Goal: Complete application form

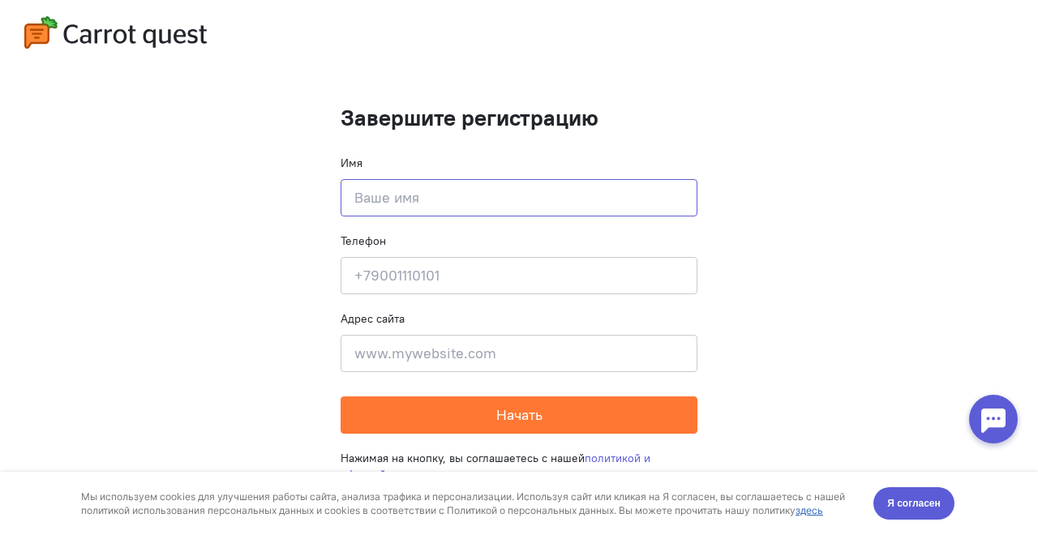
click at [400, 212] on input at bounding box center [519, 197] width 357 height 37
type input "[PERSON_NAME]"
type input "[PHONE_NUMBER]"
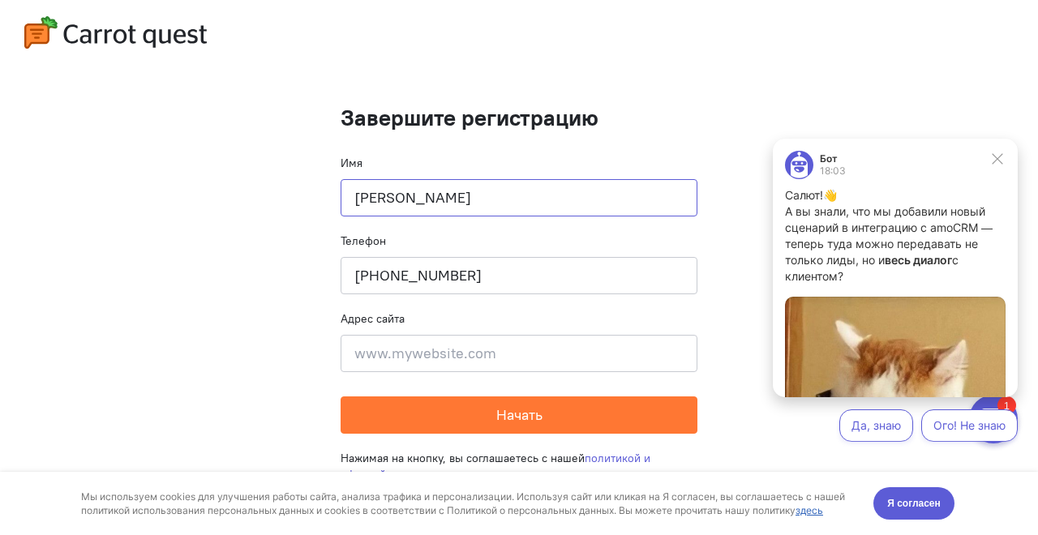
type input "[PERSON_NAME]"
click at [423, 352] on input at bounding box center [519, 353] width 357 height 37
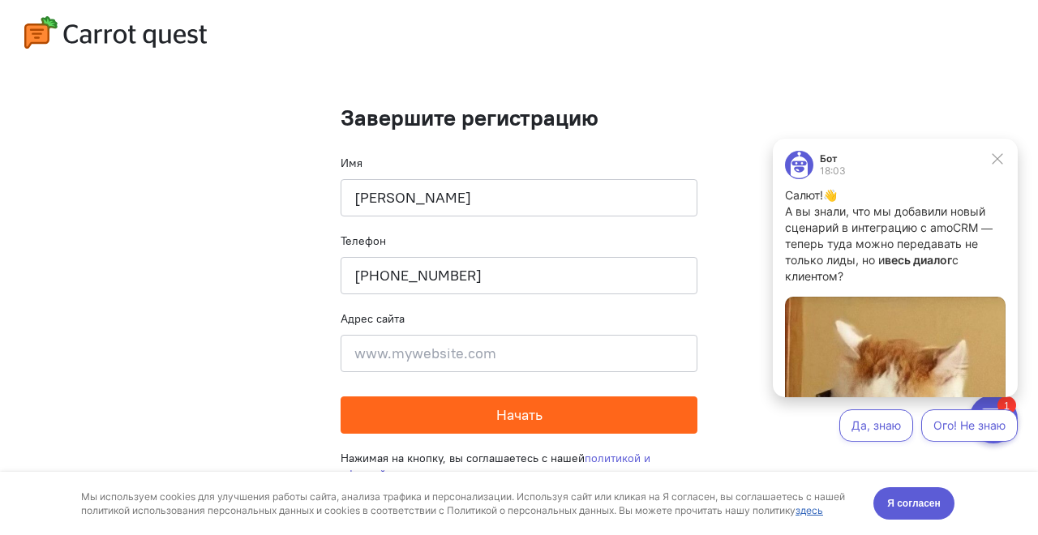
click at [382, 417] on button "Начать" at bounding box center [519, 415] width 357 height 37
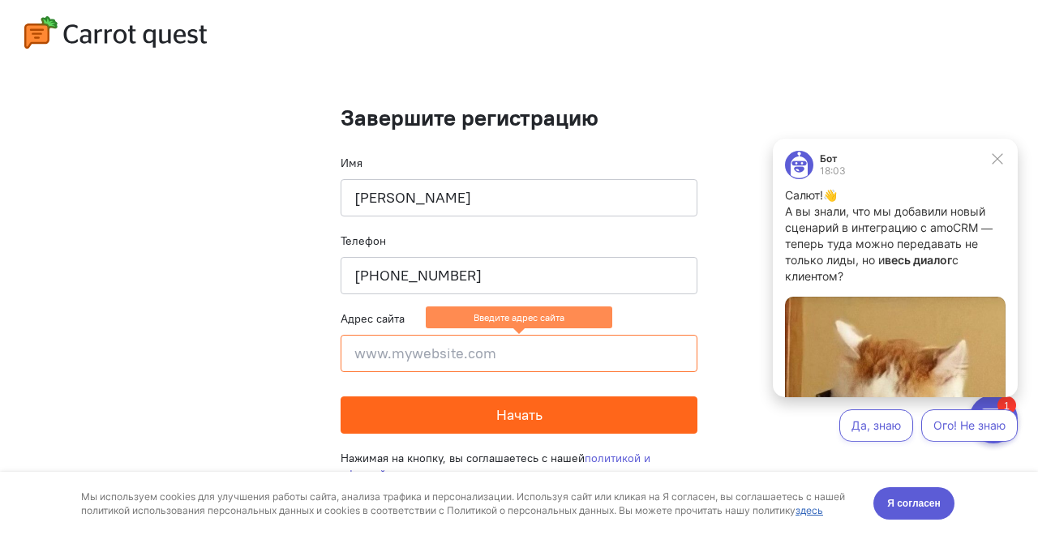
click at [389, 416] on button "Начать" at bounding box center [519, 415] width 357 height 37
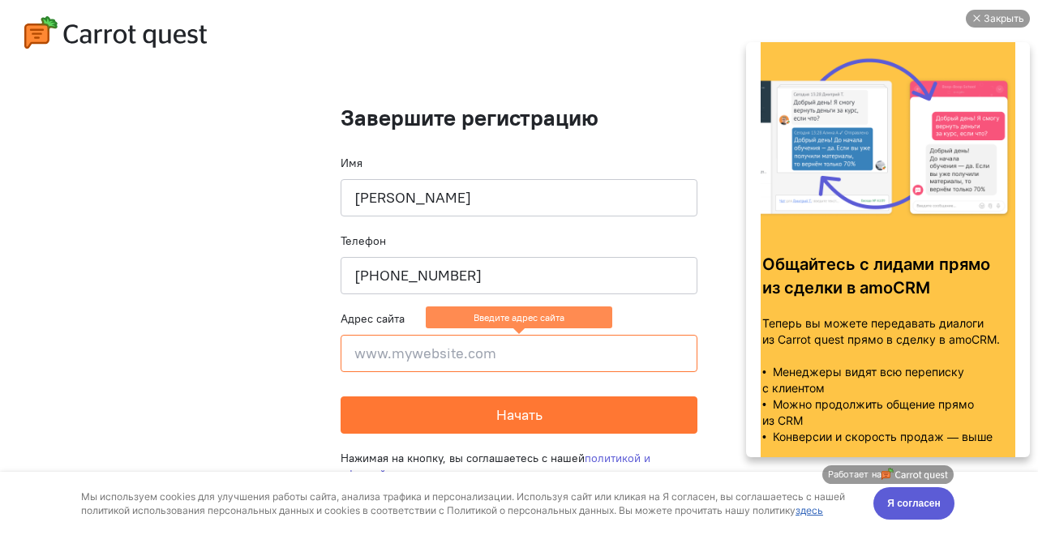
click at [876, 497] on div "Закрыть Общайтесь с лидами прямо из сделки в amoCRM Теперь вы можете передавать…" at bounding box center [888, 269] width 284 height 519
click at [899, 504] on div "Закрыть Общайтесь с лидами прямо из сделки в amoCRM Теперь вы можете передавать…" at bounding box center [888, 269] width 284 height 519
click at [919, 512] on div "Закрыть Общайтесь с лидами прямо из сделки в amoCRM Теперь вы можете передавать…" at bounding box center [888, 269] width 284 height 519
click at [912, 516] on div "Закрыть Общайтесь с лидами прямо из сделки в amoCRM Теперь вы можете передавать…" at bounding box center [888, 269] width 284 height 519
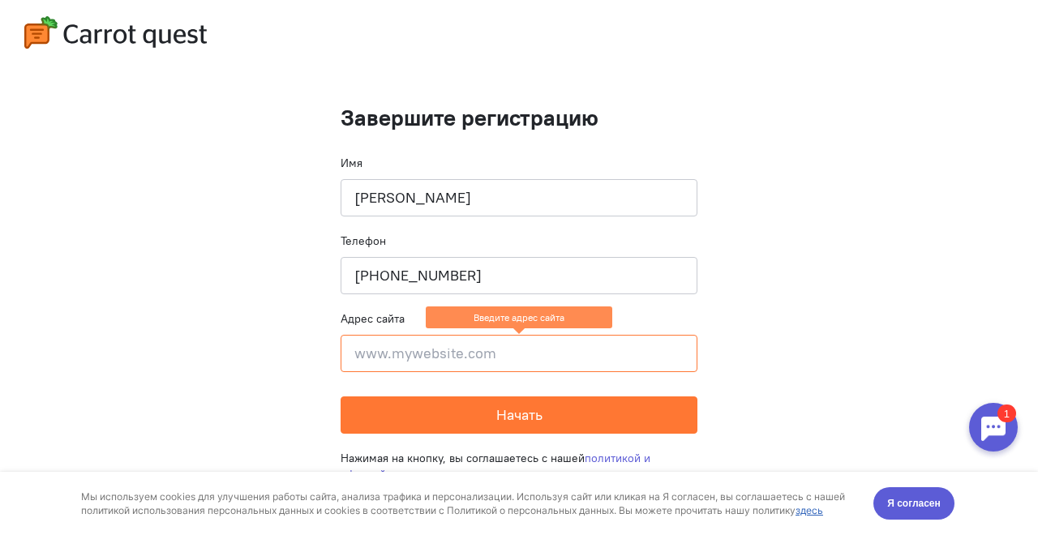
paste input "[URL][DOMAIN_NAME]"
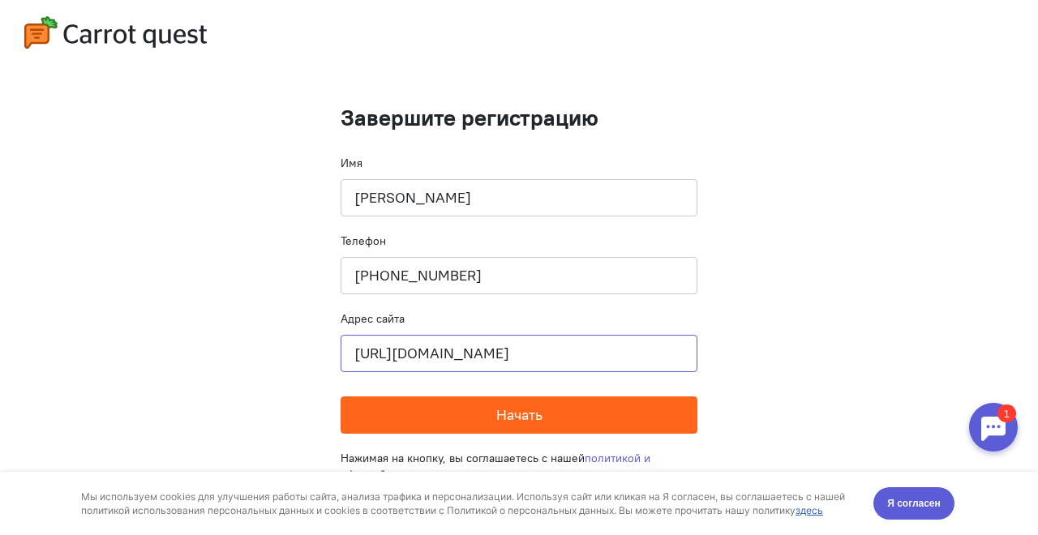
type input "[URL][DOMAIN_NAME]"
click at [388, 401] on button "Начать" at bounding box center [519, 415] width 357 height 37
click at [393, 405] on button "Начать" at bounding box center [519, 415] width 357 height 37
